Goal: Check status: Check status

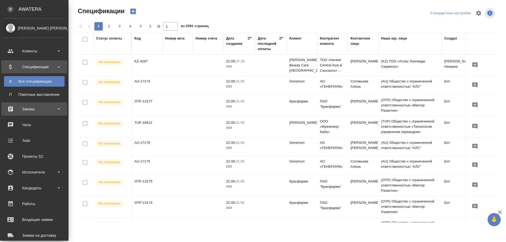
click at [36, 109] on div "Заказы" at bounding box center [34, 109] width 61 height 8
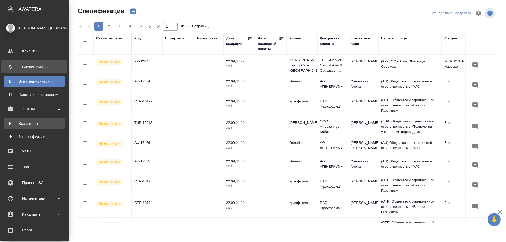
click at [31, 124] on div "Все заказы" at bounding box center [34, 123] width 55 height 5
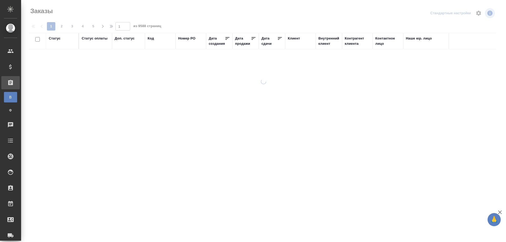
click at [150, 37] on div "Код" at bounding box center [151, 38] width 6 height 5
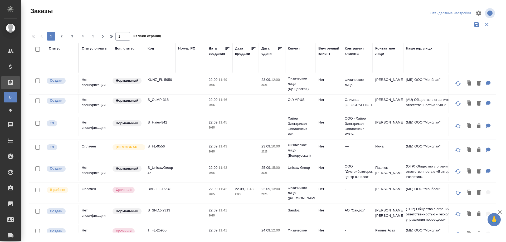
click at [154, 64] on input "text" at bounding box center [160, 63] width 25 height 7
paste input "S_SMNS-ZDR-3"
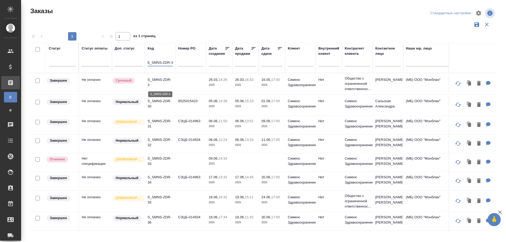
click at [158, 86] on p "S_SMNS-ZDR-3" at bounding box center [160, 82] width 25 height 11
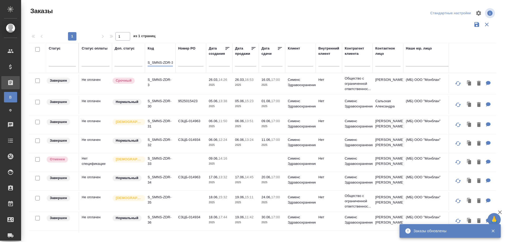
scroll to position [0, 1]
drag, startPoint x: 148, startPoint y: 63, endPoint x: 194, endPoint y: 64, distance: 46.4
click at [194, 64] on tr "Статус Статус оплаты Доп. статус Код S_SMNS-ZDR-3 Номер PO Дата создания Дата п…" at bounding box center [470, 58] width 883 height 30
paste input "smetter-17"
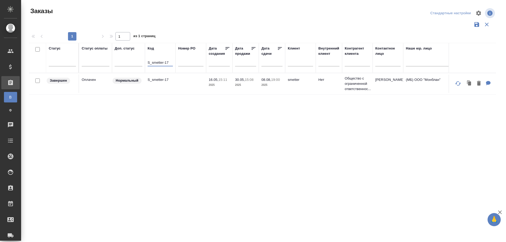
click at [159, 86] on td "S_smetter-17" at bounding box center [160, 84] width 31 height 18
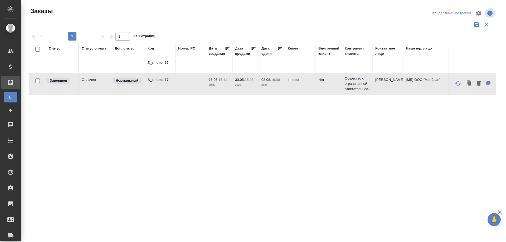
click at [159, 86] on td "S_smetter-17" at bounding box center [160, 84] width 31 height 18
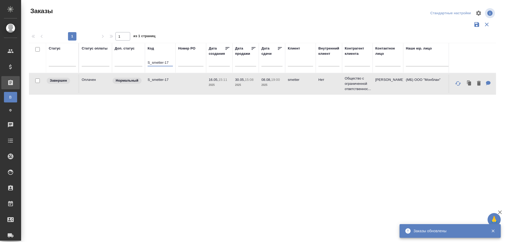
drag, startPoint x: 148, startPoint y: 63, endPoint x: 184, endPoint y: 63, distance: 36.4
click at [184, 63] on tr "Статус Статус оплаты Доп. статус Код S_smetter-17 Номер PO Дата создания Дата п…" at bounding box center [470, 58] width 883 height 30
paste input "C3_LIT-215"
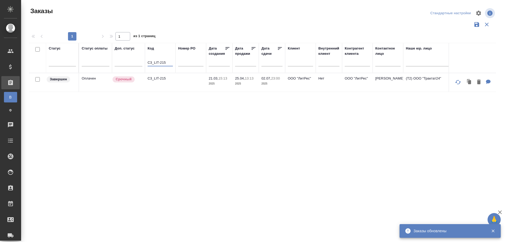
click at [162, 84] on td "C3_LIT-215" at bounding box center [160, 82] width 31 height 18
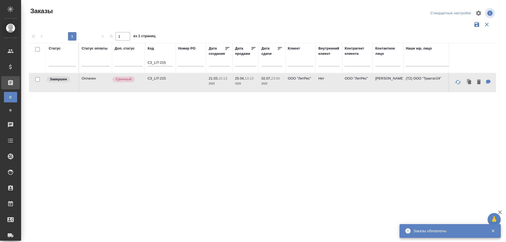
click at [162, 84] on td "C3_LIT-215" at bounding box center [160, 82] width 31 height 18
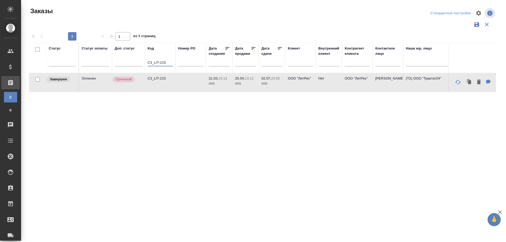
drag, startPoint x: 148, startPoint y: 62, endPoint x: 179, endPoint y: 61, distance: 31.4
click at [179, 61] on tr "Статус Статус оплаты Доп. статус Код C3_LIT-215 Номер PO Дата создания Дата про…" at bounding box center [470, 58] width 883 height 30
paste input "S_SMNS-ZDR-3"
type input "S_SMNS-ZDR-3"
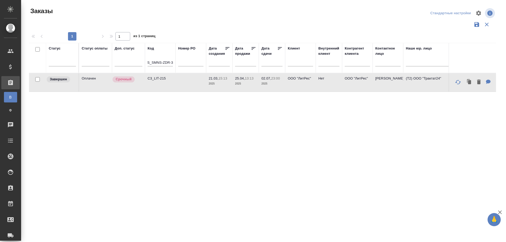
scroll to position [0, 0]
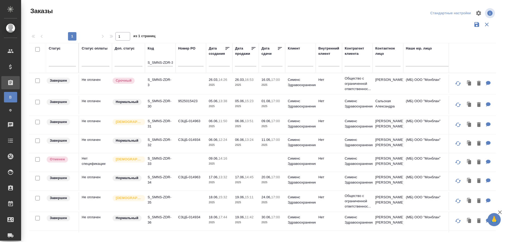
click at [169, 239] on div ".cls-1 fill:#fff; AWATERA Smotraeva Evgenia Клиенты Спецификации Заказы В Все з…" at bounding box center [253, 121] width 506 height 242
click at [163, 86] on p "S_SMNS-ZDR-3" at bounding box center [160, 82] width 25 height 11
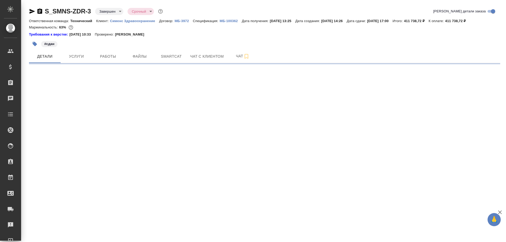
select select "RU"
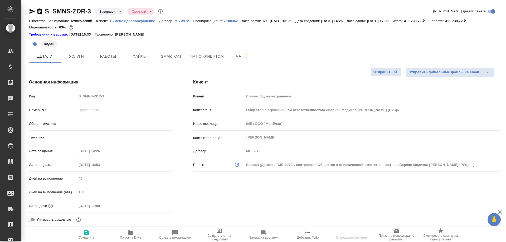
type textarea "x"
click at [237, 58] on span "Чат" at bounding box center [242, 56] width 25 height 7
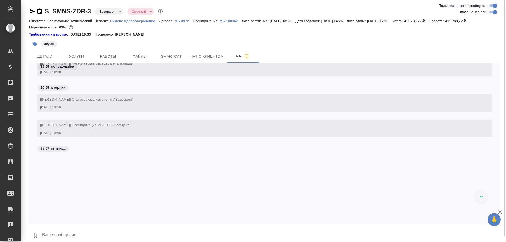
scroll to position [35251, 0]
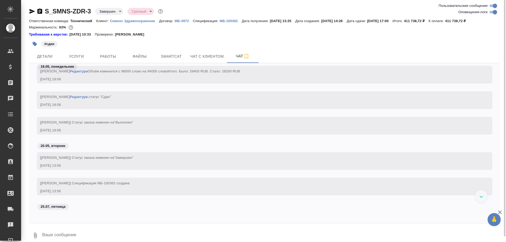
click at [480, 195] on div at bounding box center [481, 196] width 13 height 13
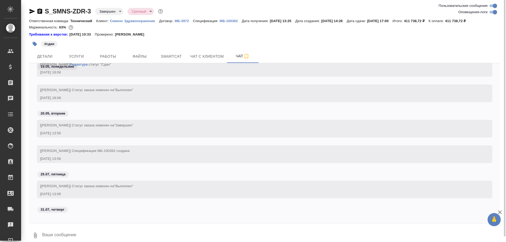
scroll to position [35288, 0]
drag, startPoint x: 39, startPoint y: 114, endPoint x: 65, endPoint y: 115, distance: 25.6
click at [65, 115] on span "20.05, вторник" at bounding box center [52, 114] width 31 height 5
click at [88, 112] on div "20.05, вторник" at bounding box center [265, 116] width 472 height 10
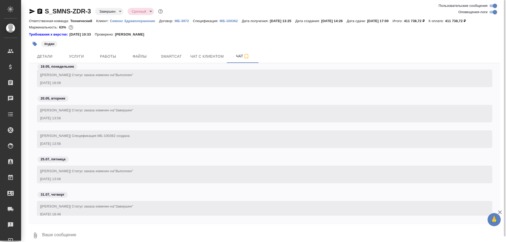
scroll to position [35314, 0]
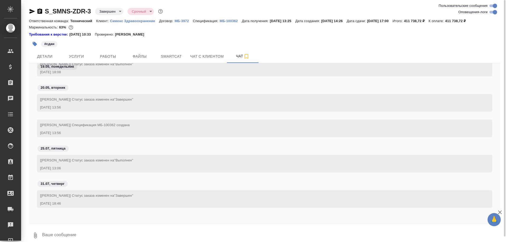
drag, startPoint x: 143, startPoint y: 126, endPoint x: 38, endPoint y: 125, distance: 105.2
click at [38, 125] on div "[Никифорова Валерия] Спецификация МБ-100362 создана 20.05.25, 13:56" at bounding box center [265, 129] width 456 height 18
click at [153, 235] on textarea at bounding box center [271, 236] width 459 height 18
drag, startPoint x: 133, startPoint y: 160, endPoint x: 36, endPoint y: 161, distance: 96.8
click at [36, 161] on div "[Semenets Irina] Статус заказа изменен на "Выполнен" 25.07.25, 13:06" at bounding box center [265, 168] width 472 height 26
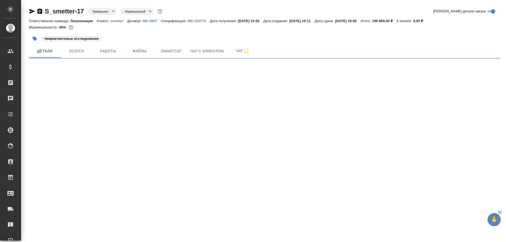
select select "RU"
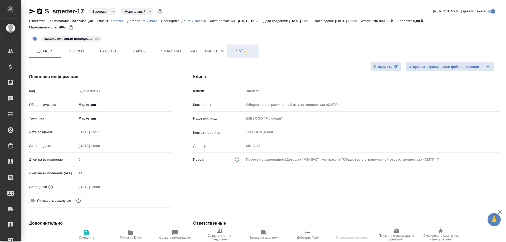
type textarea "x"
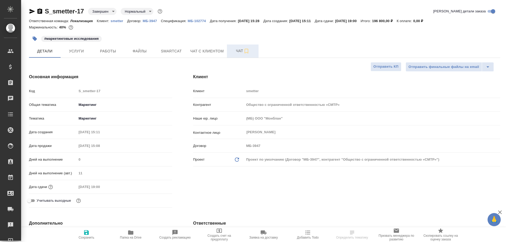
type textarea "x"
click at [235, 53] on span "Чат" at bounding box center [242, 51] width 25 height 7
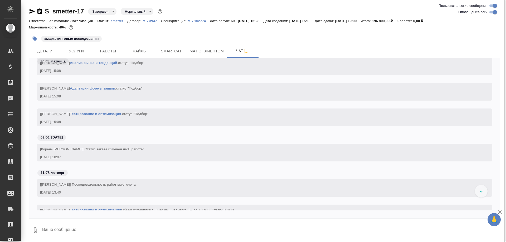
scroll to position [1273, 0]
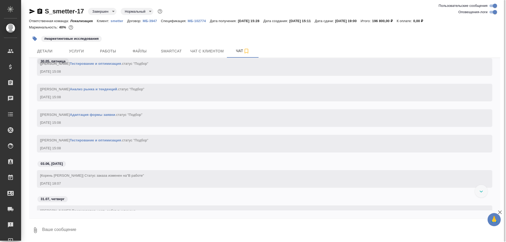
click at [145, 232] on textarea at bounding box center [271, 231] width 459 height 18
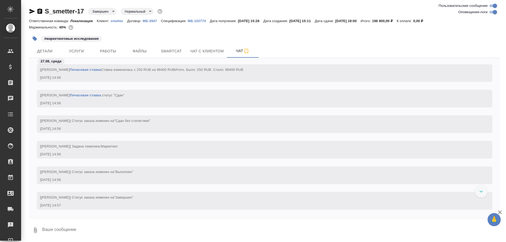
scroll to position [1932, 0]
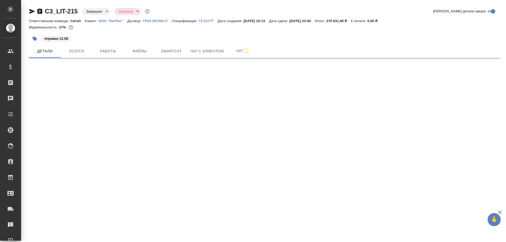
select select "RU"
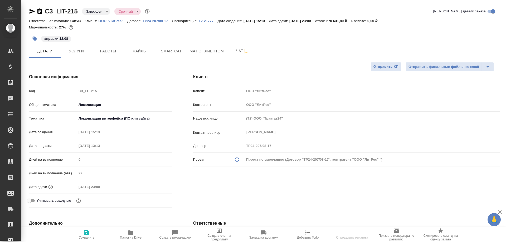
type textarea "x"
click at [213, 52] on span "Чат с клиентом" at bounding box center [206, 51] width 33 height 7
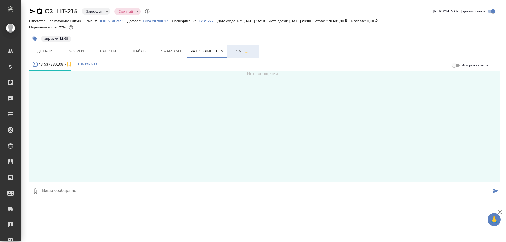
click at [239, 49] on span "Чат" at bounding box center [242, 51] width 25 height 7
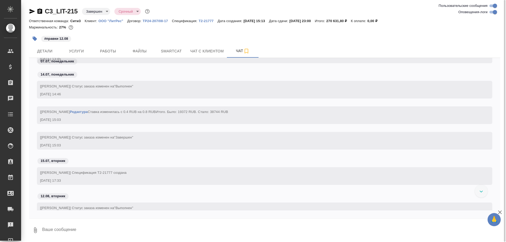
scroll to position [5217, 0]
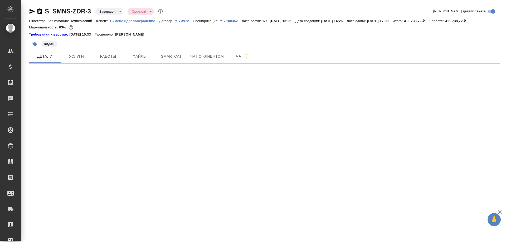
select select "RU"
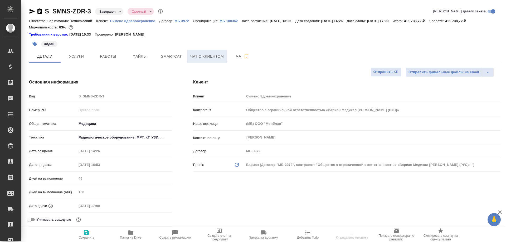
type textarea "x"
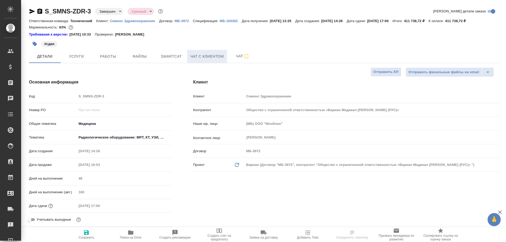
type textarea "x"
click at [241, 58] on span "Чат" at bounding box center [242, 56] width 25 height 7
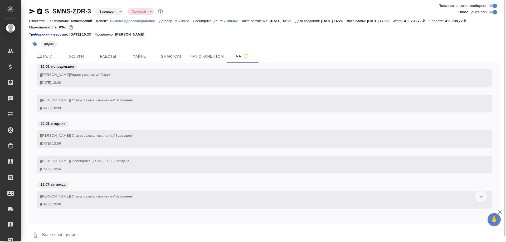
scroll to position [35114, 0]
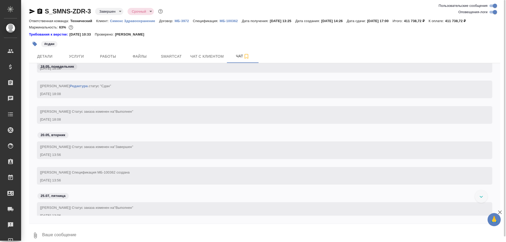
click at [119, 232] on textarea at bounding box center [271, 236] width 459 height 18
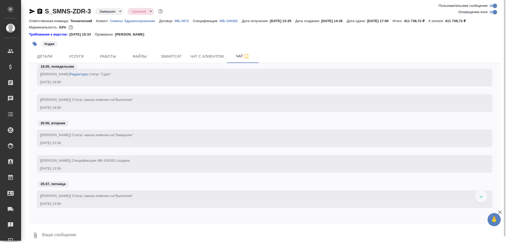
scroll to position [35140, 0]
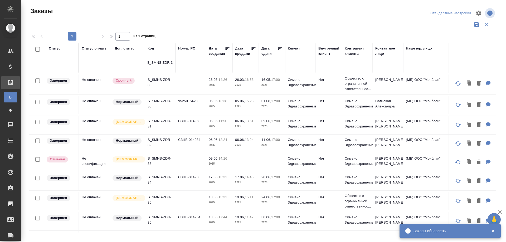
drag, startPoint x: 148, startPoint y: 62, endPoint x: 185, endPoint y: 65, distance: 37.1
click at [185, 65] on tr "Статус Статус оплаты Доп. статус Код S_SMNS-ZDR-3 Номер PO Дата создания Дата п…" at bounding box center [470, 58] width 883 height 30
paste input "T-OP-C-23389"
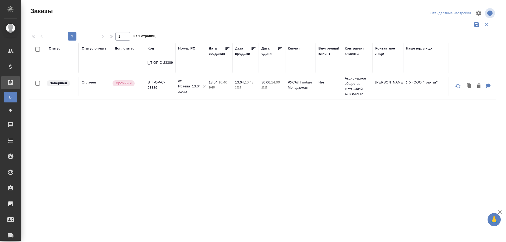
click at [162, 90] on td "S_T-OP-C-23389" at bounding box center [160, 86] width 31 height 18
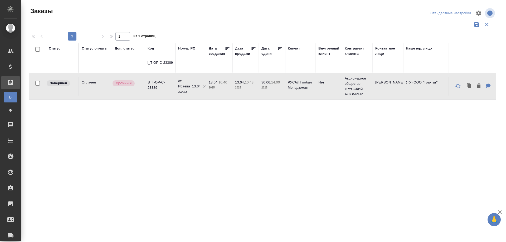
scroll to position [0, 0]
click at [162, 90] on td "S_T-OP-C-23389" at bounding box center [160, 86] width 31 height 18
drag, startPoint x: 148, startPoint y: 60, endPoint x: 184, endPoint y: 62, distance: 35.9
click at [184, 62] on tr "Статус Статус оплаты Доп. статус Код S_T-OP-C-23389 Номер PO Дата создания Дата…" at bounding box center [470, 58] width 883 height 30
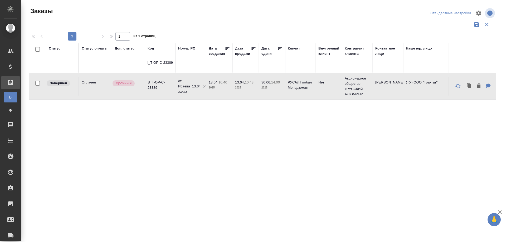
paste input "C_Kept-2407"
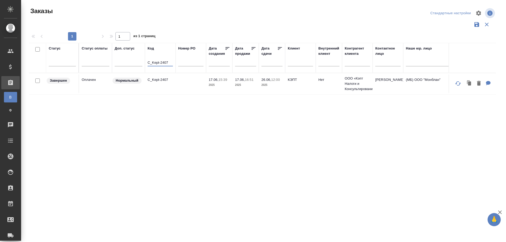
click at [164, 88] on td "C_Kept-2407" at bounding box center [160, 84] width 31 height 18
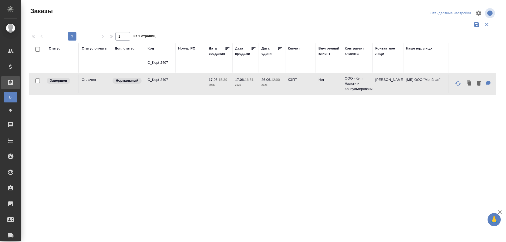
click at [164, 88] on td "C_Kept-2407" at bounding box center [160, 84] width 31 height 18
drag, startPoint x: 148, startPoint y: 61, endPoint x: 170, endPoint y: 61, distance: 22.4
click at [170, 61] on input "C_Kept-2407" at bounding box center [160, 63] width 25 height 7
paste input "S_T-OP-C-23389"
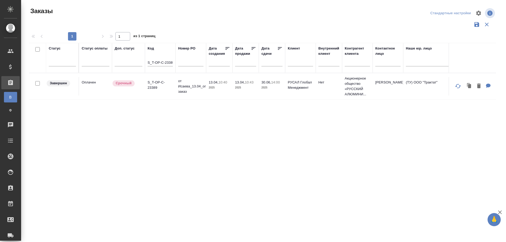
click at [147, 63] on th "Код S_T-OP-C-23389" at bounding box center [160, 58] width 31 height 30
drag, startPoint x: 148, startPoint y: 62, endPoint x: 185, endPoint y: 62, distance: 37.7
click at [185, 62] on tr "Статус Статус оплаты Доп. статус Код S_T-OP-C-23389 Номер PO Дата создания Дата…" at bounding box center [470, 58] width 883 height 30
paste input "C_MERZ-280"
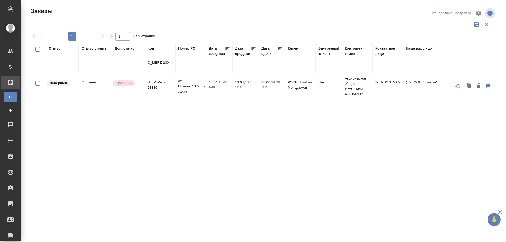
scroll to position [0, 0]
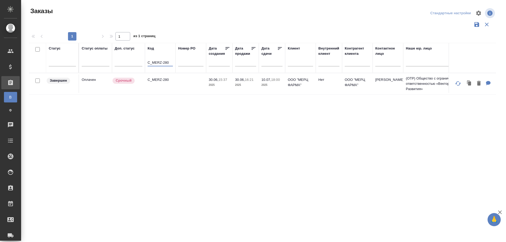
type input "C_MERZ-280"
click at [161, 88] on td "C_MERZ-280" at bounding box center [160, 84] width 31 height 18
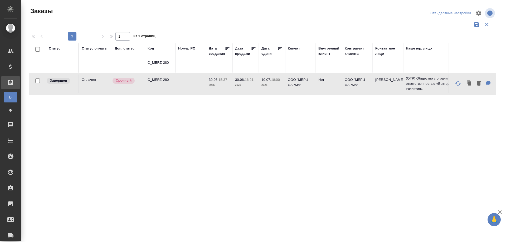
click at [161, 88] on td "C_MERZ-280" at bounding box center [160, 84] width 31 height 18
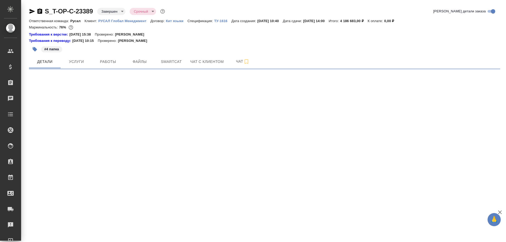
select select "RU"
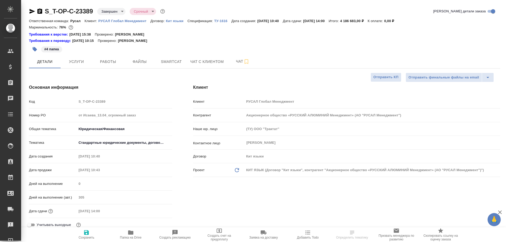
type textarea "x"
click at [109, 61] on span "Работы" at bounding box center [107, 62] width 25 height 7
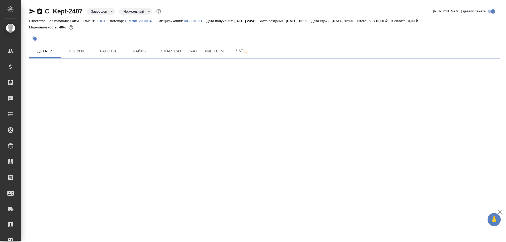
select select "RU"
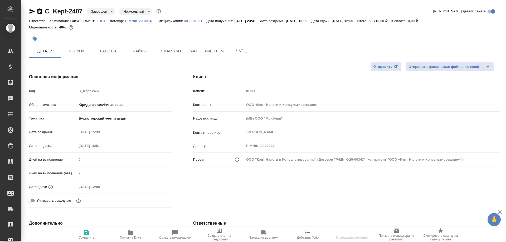
type textarea "x"
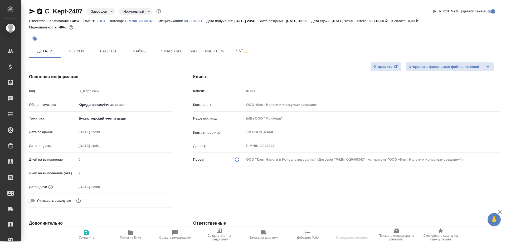
type textarea "x"
click at [104, 54] on span "Работы" at bounding box center [107, 51] width 25 height 7
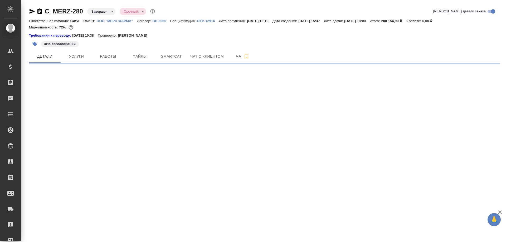
select select "RU"
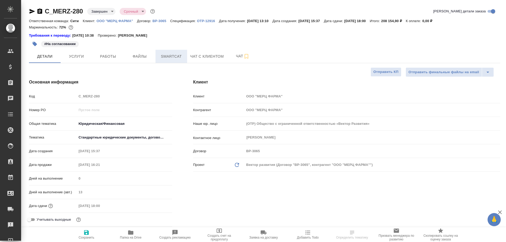
type textarea "x"
click at [100, 54] on span "Работы" at bounding box center [107, 56] width 25 height 7
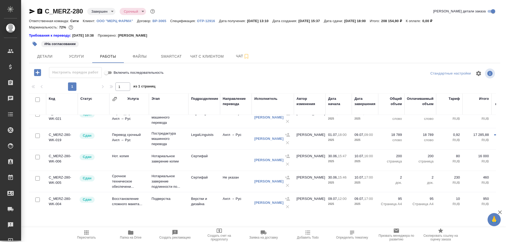
scroll to position [67, 0]
